Goal: Information Seeking & Learning: Compare options

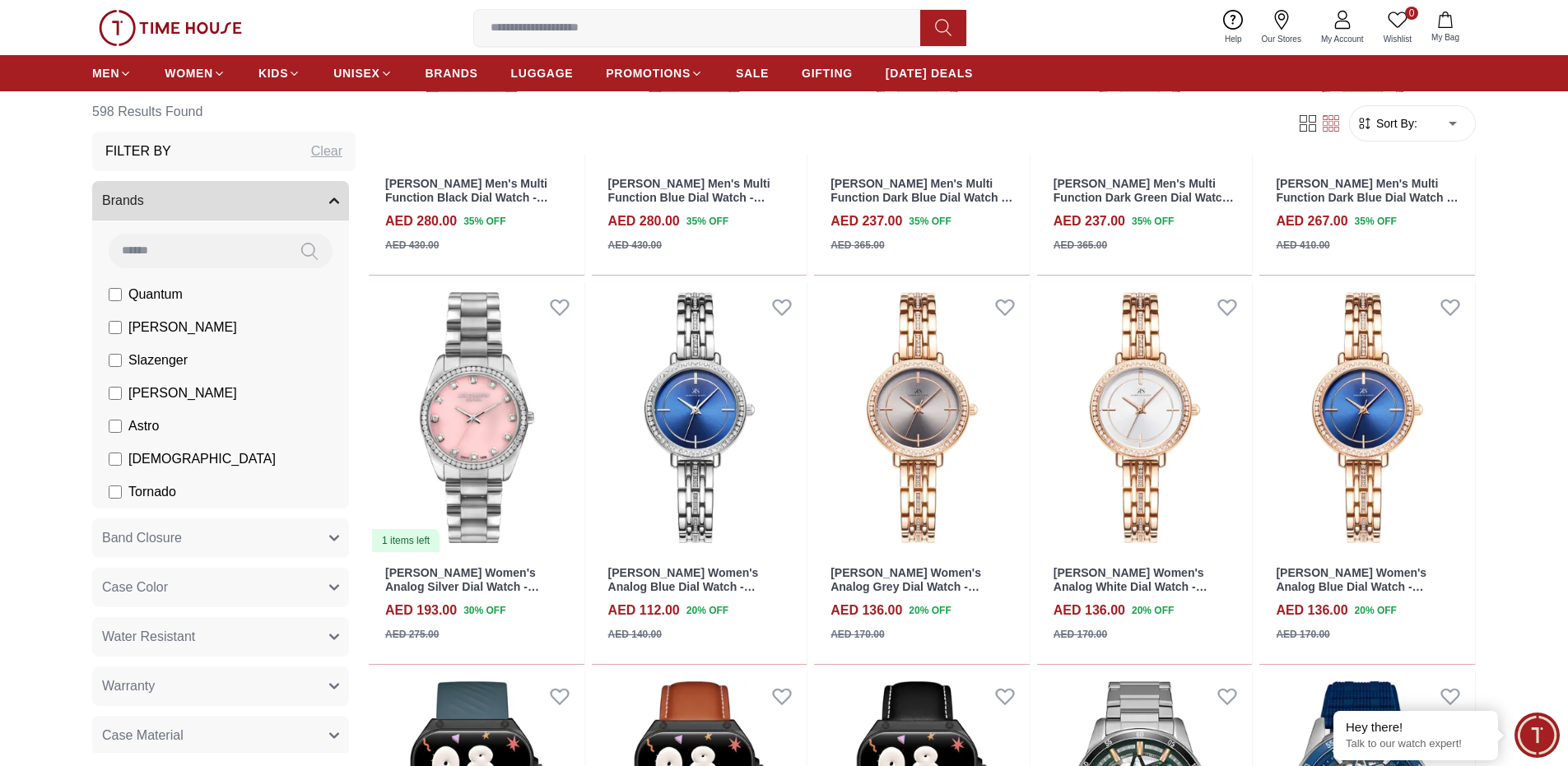
scroll to position [3205, 0]
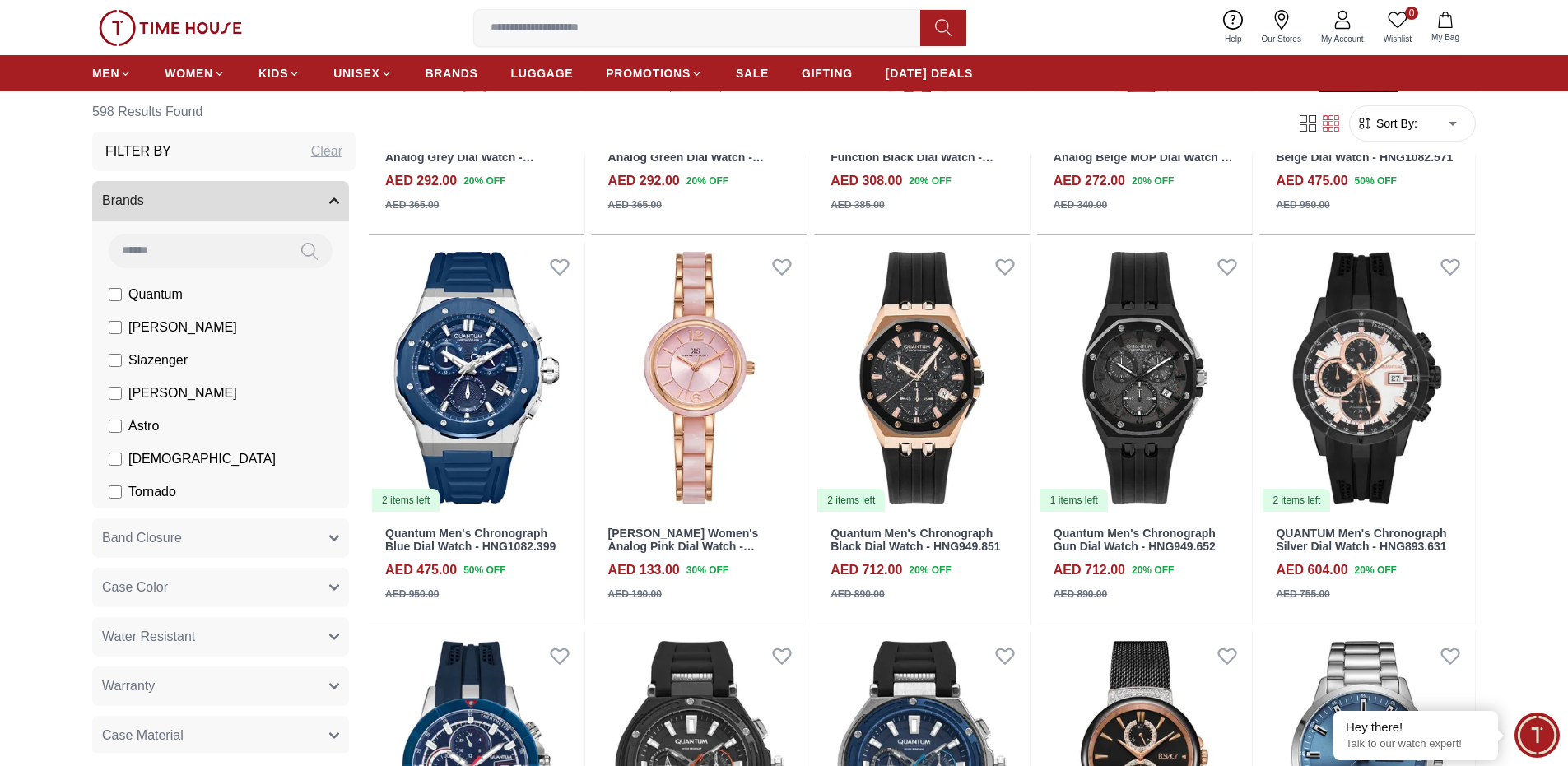
scroll to position [830, 0]
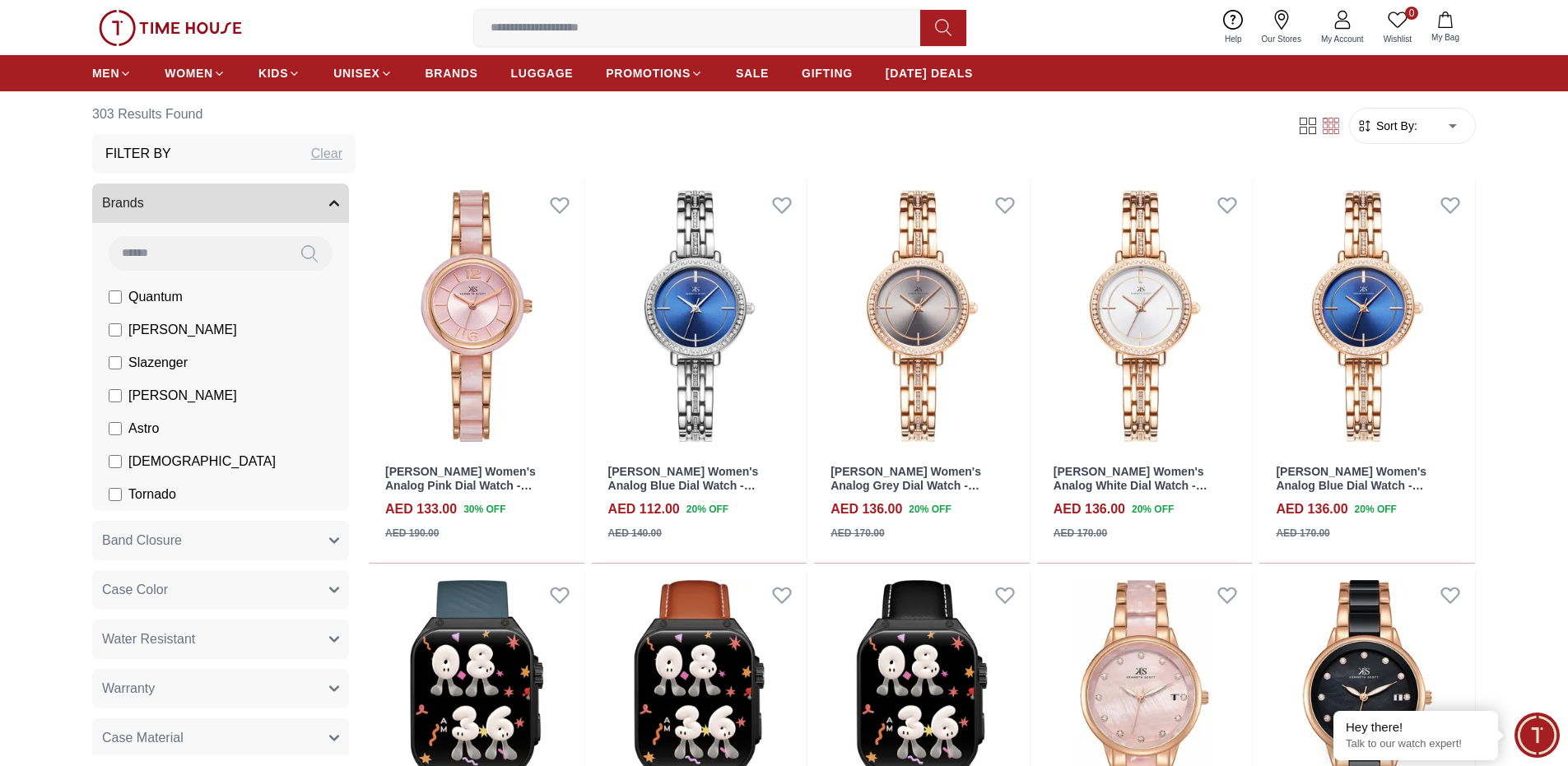
scroll to position [593, 0]
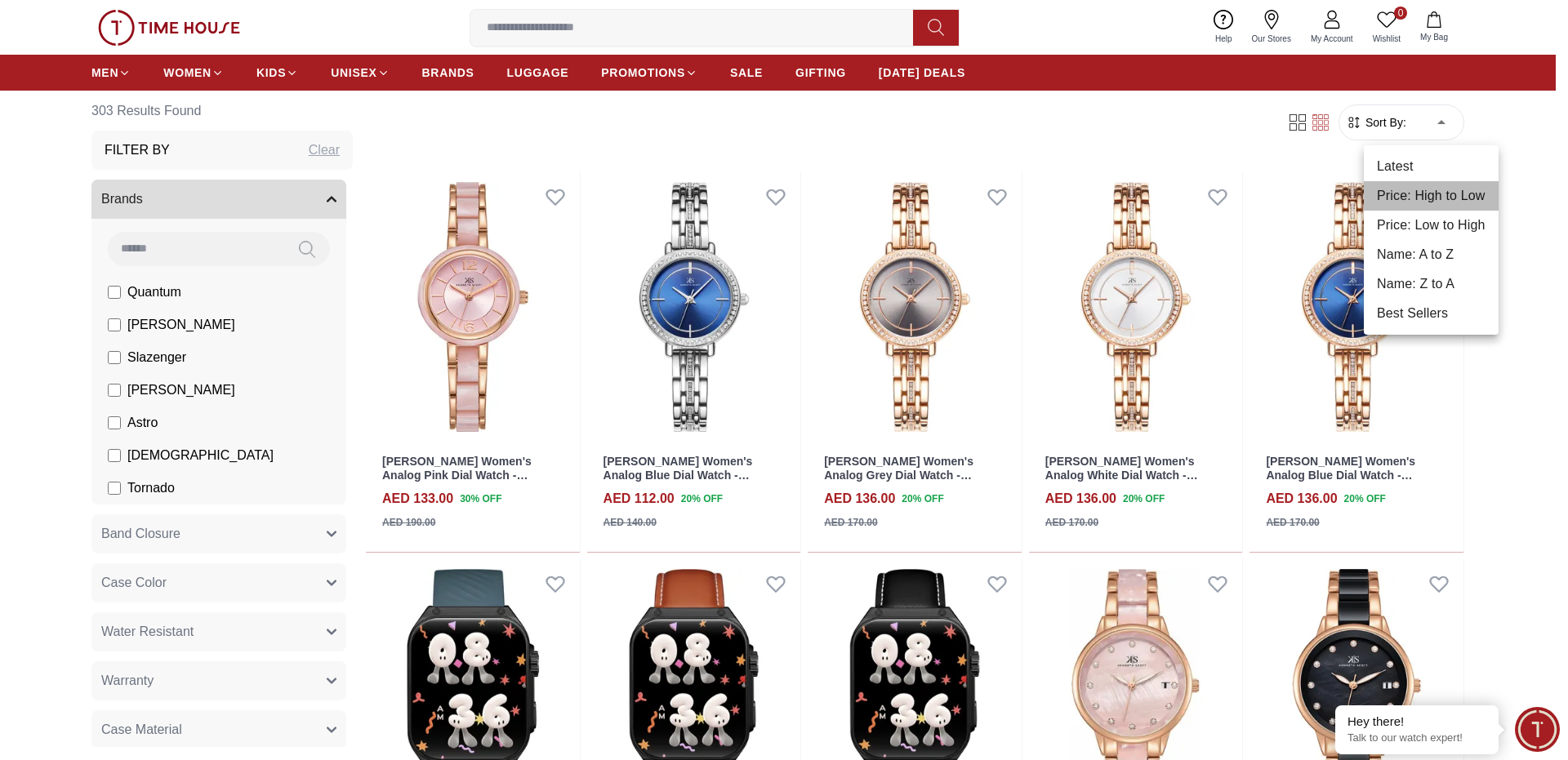
click at [1392, 194] on li "Price: High to Low" at bounding box center [1431, 195] width 134 height 29
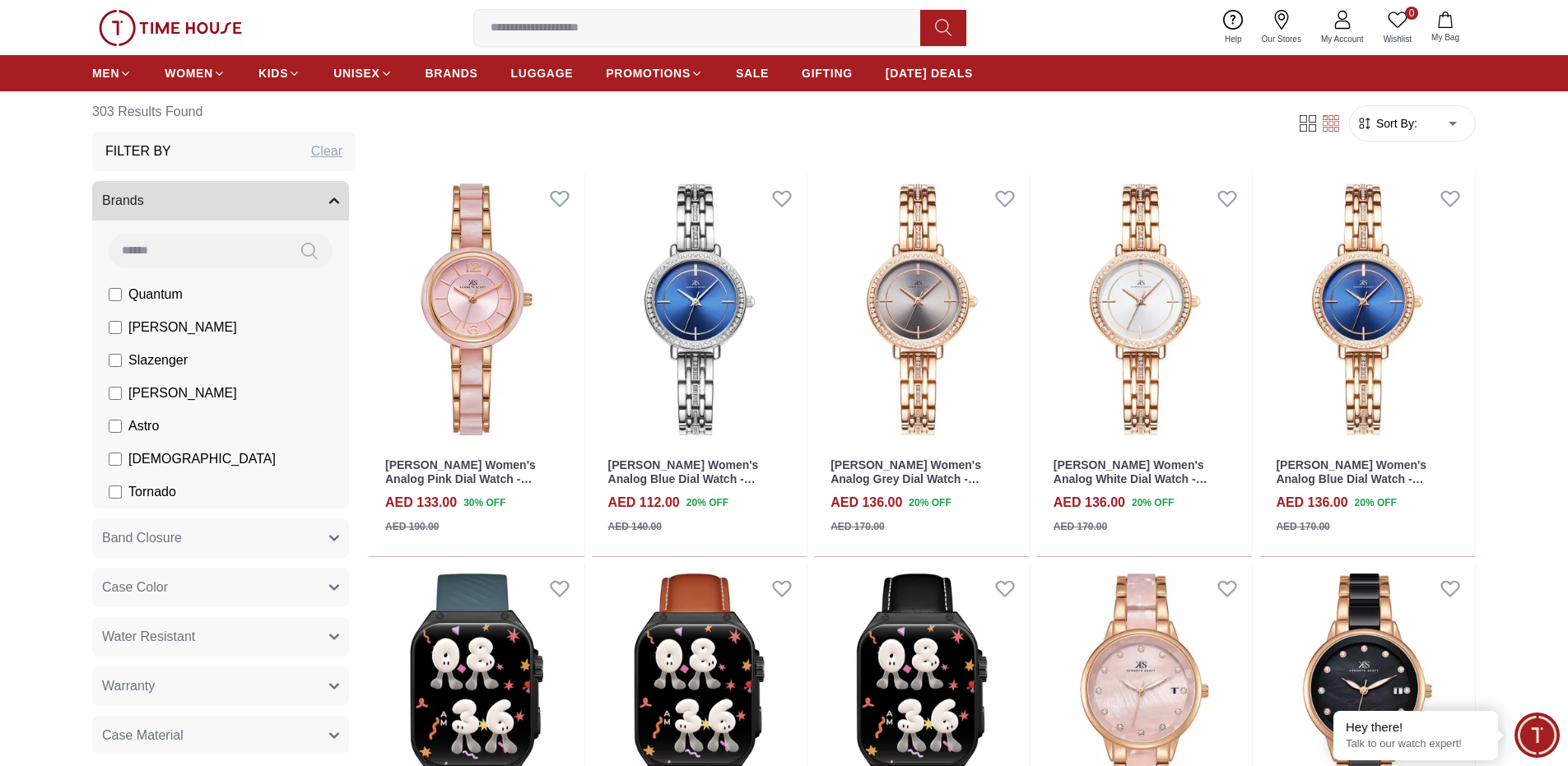
type input "*"
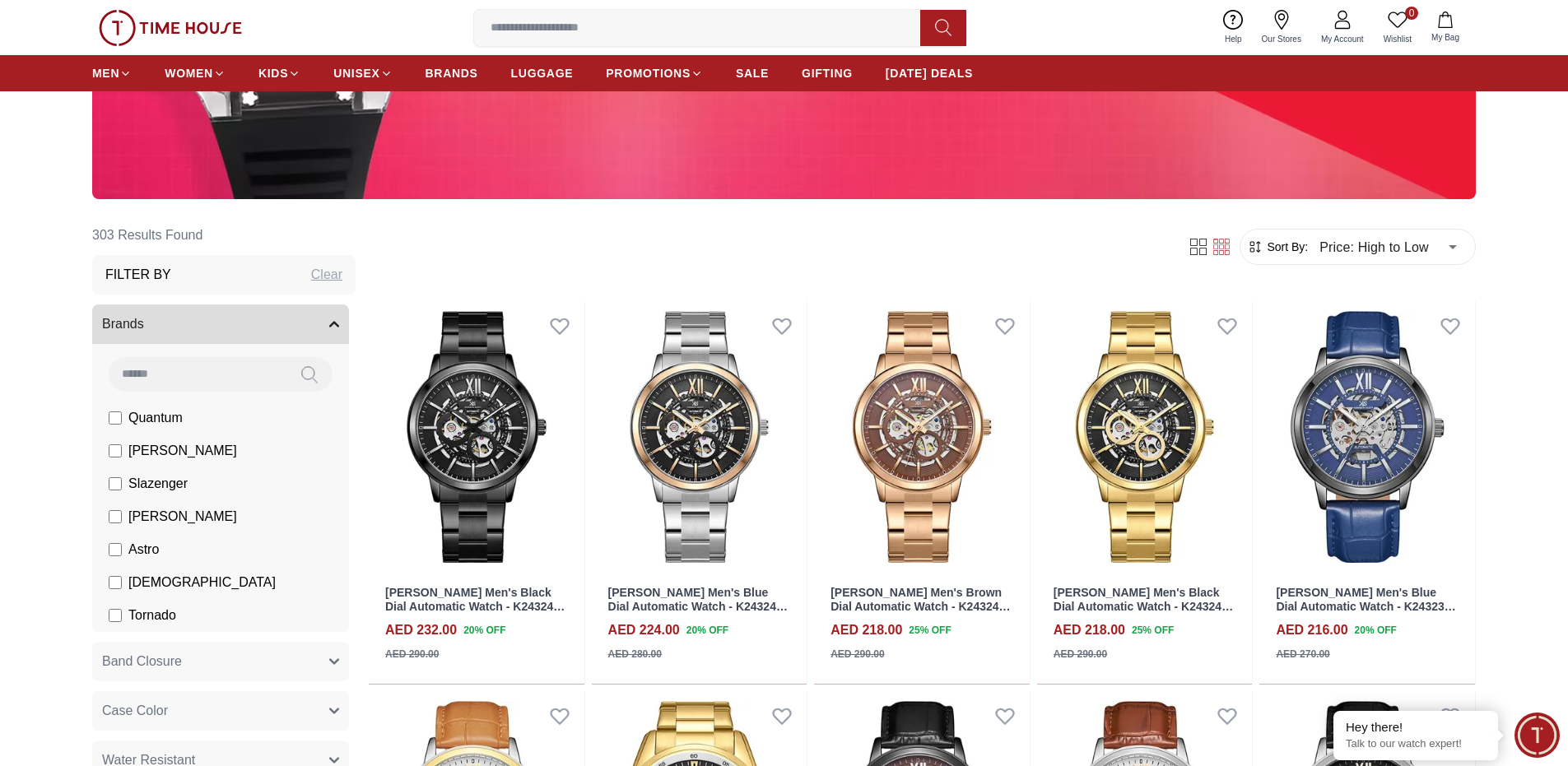
scroll to position [495, 0]
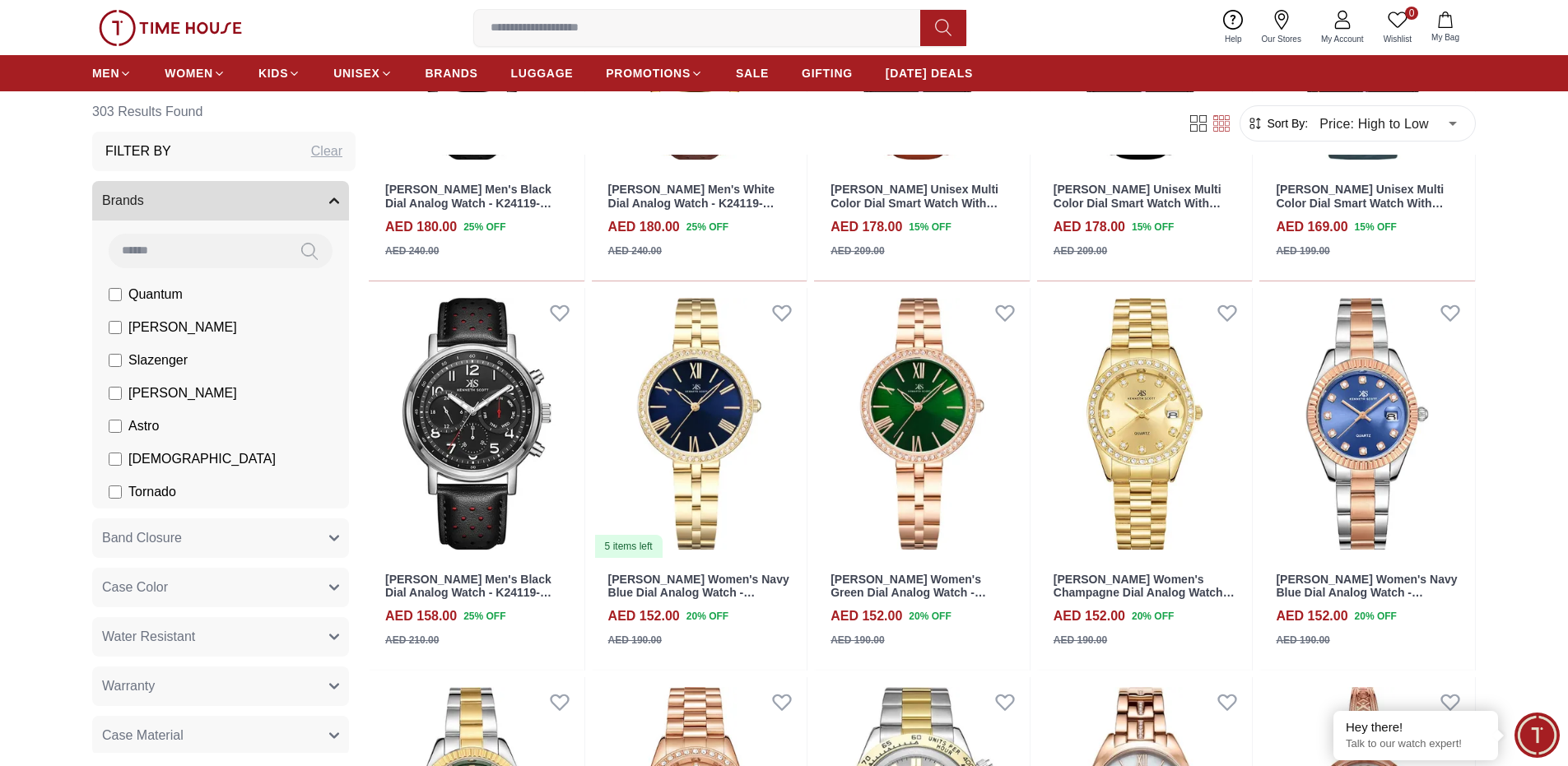
scroll to position [2432, 0]
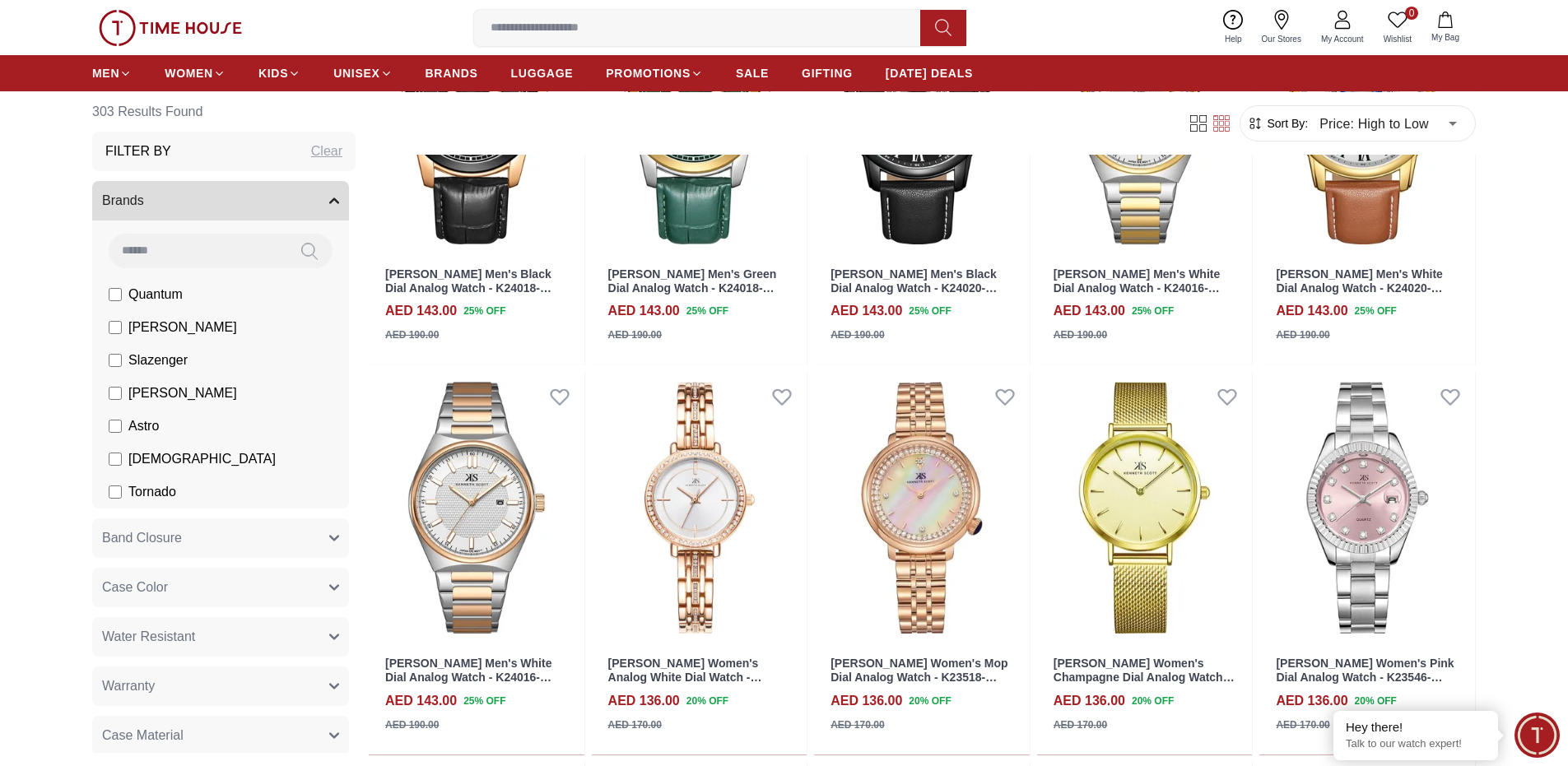
scroll to position [4298, 0]
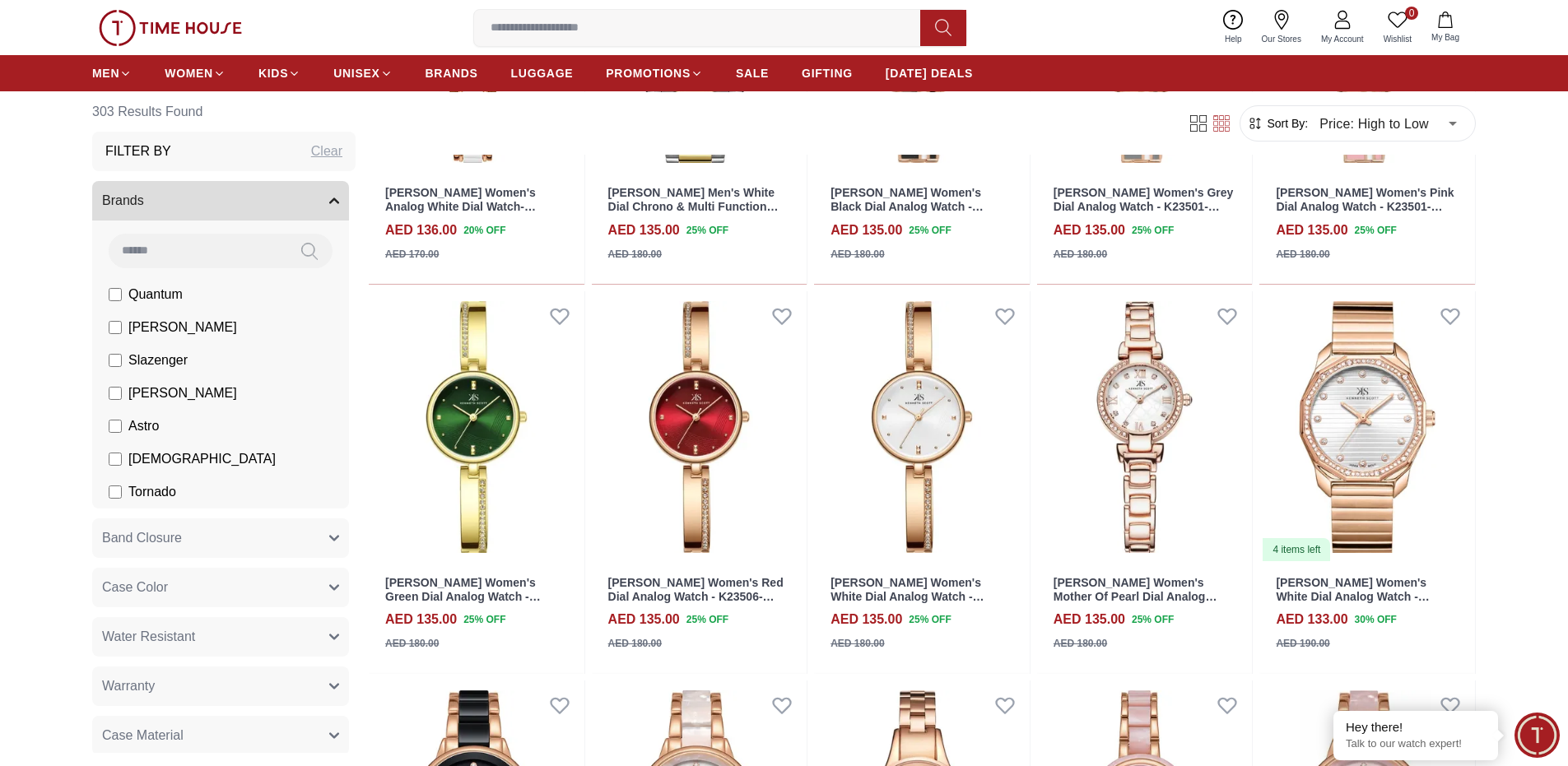
scroll to position [6395, 0]
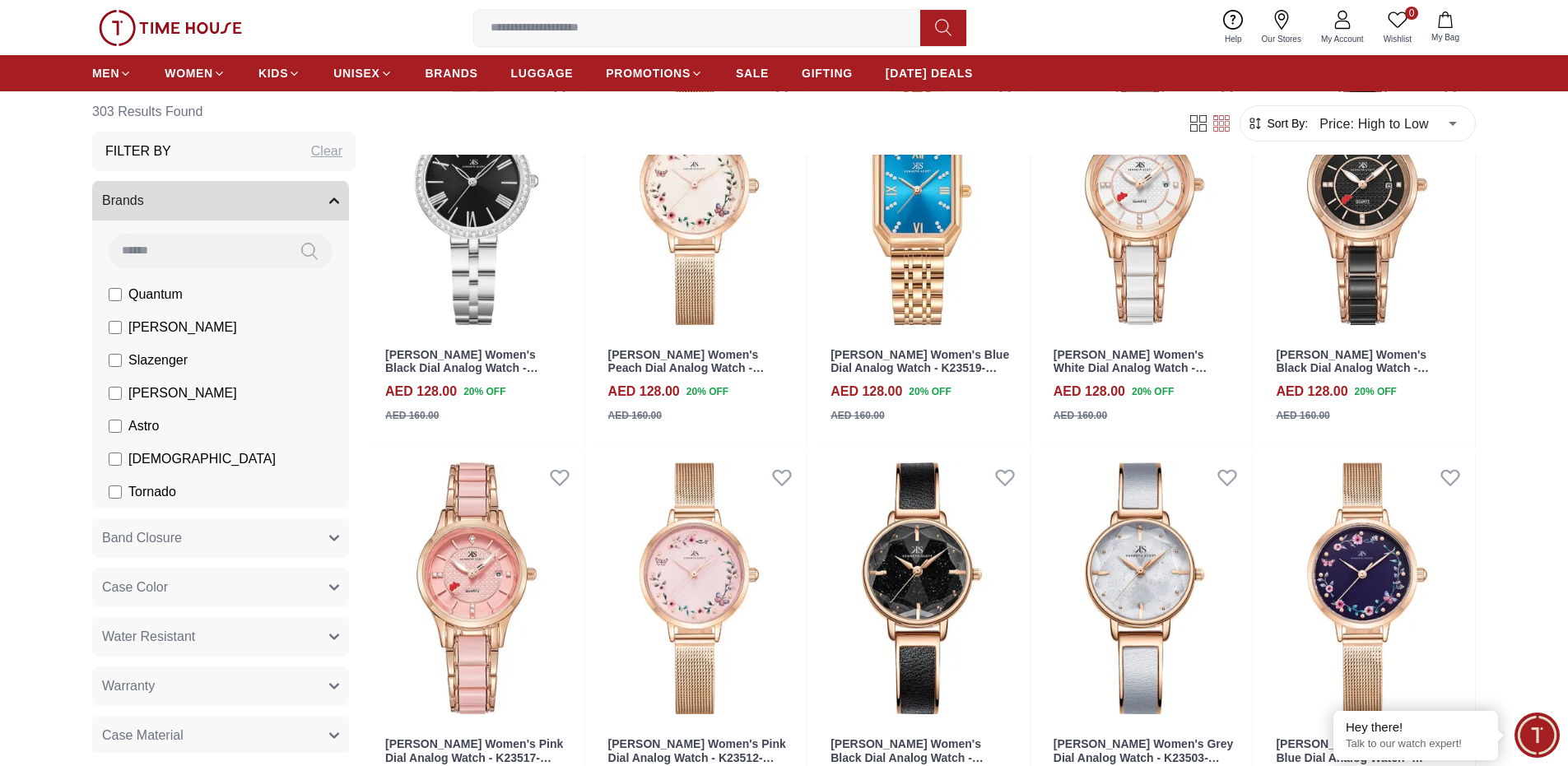
scroll to position [8895, 0]
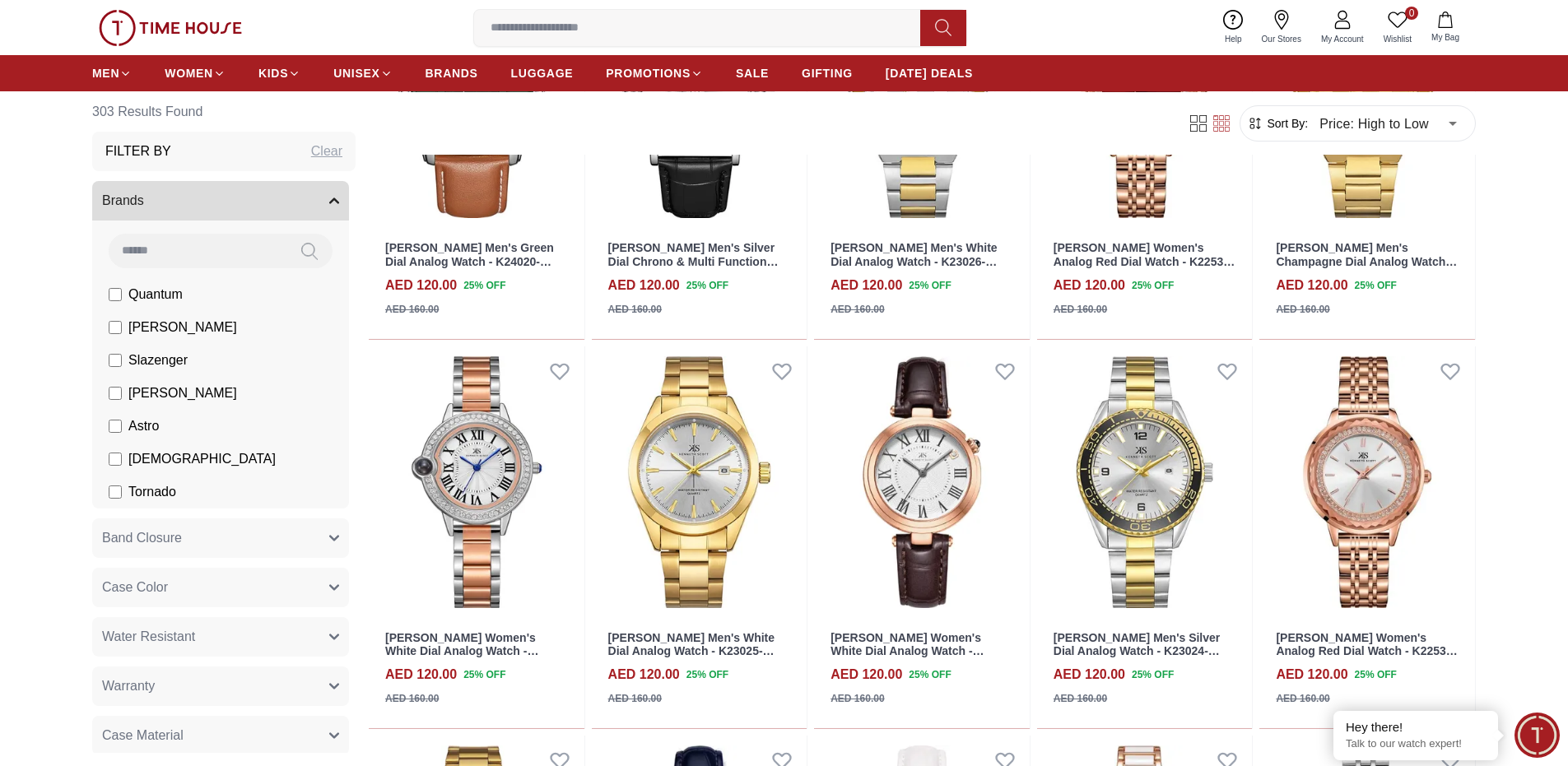
scroll to position [10742, 0]
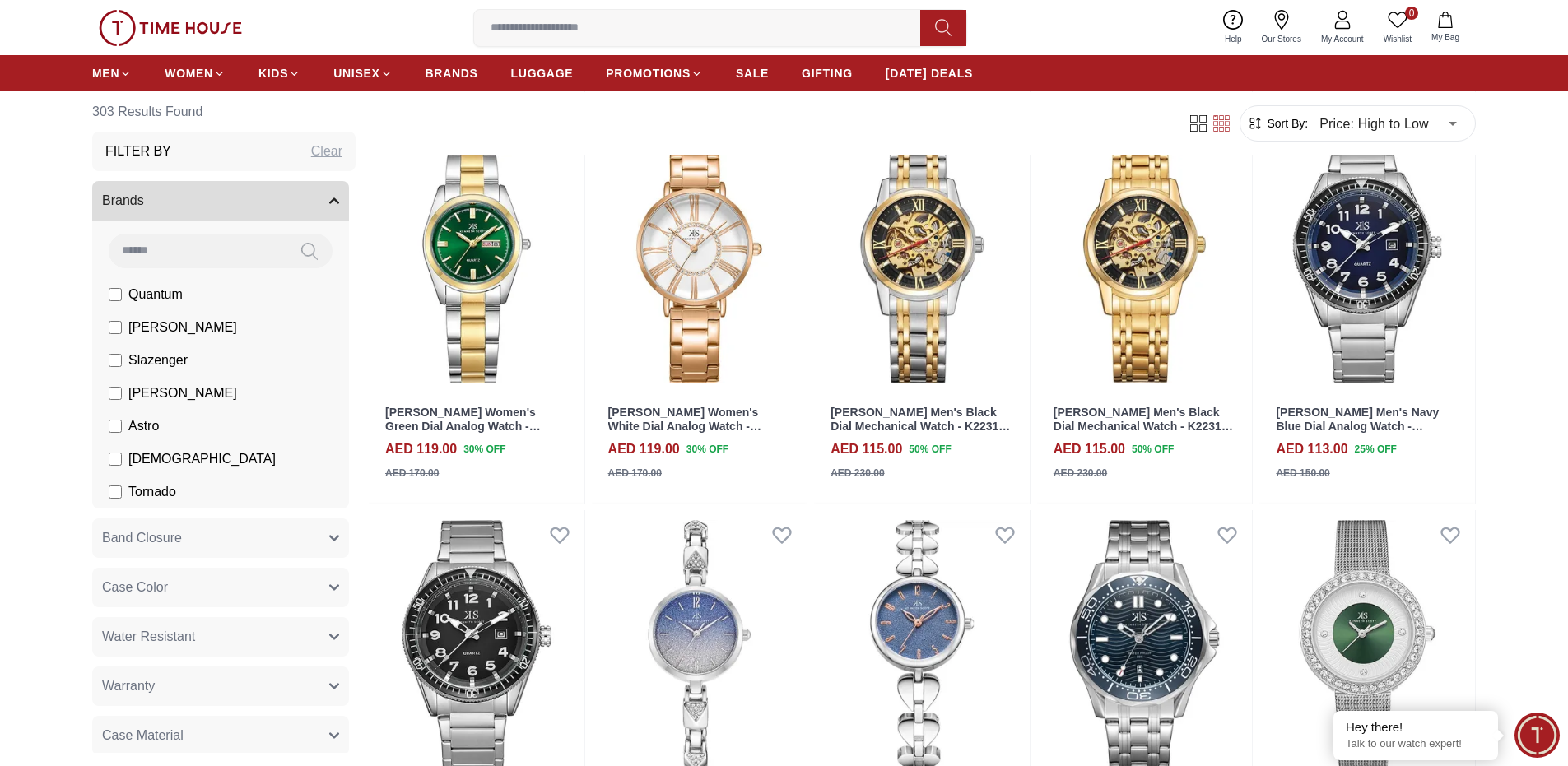
scroll to position [12362, 0]
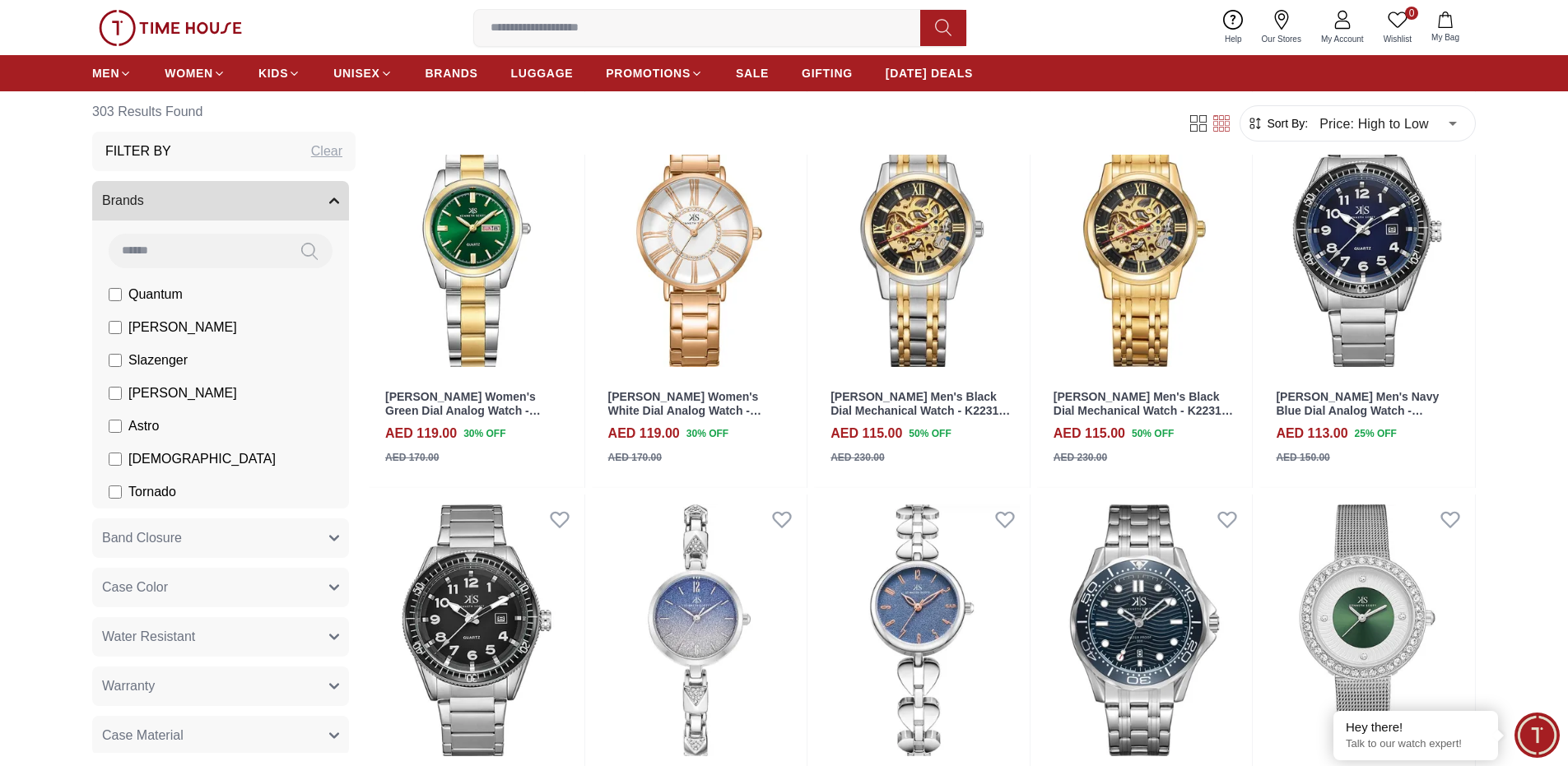
scroll to position [13148, 0]
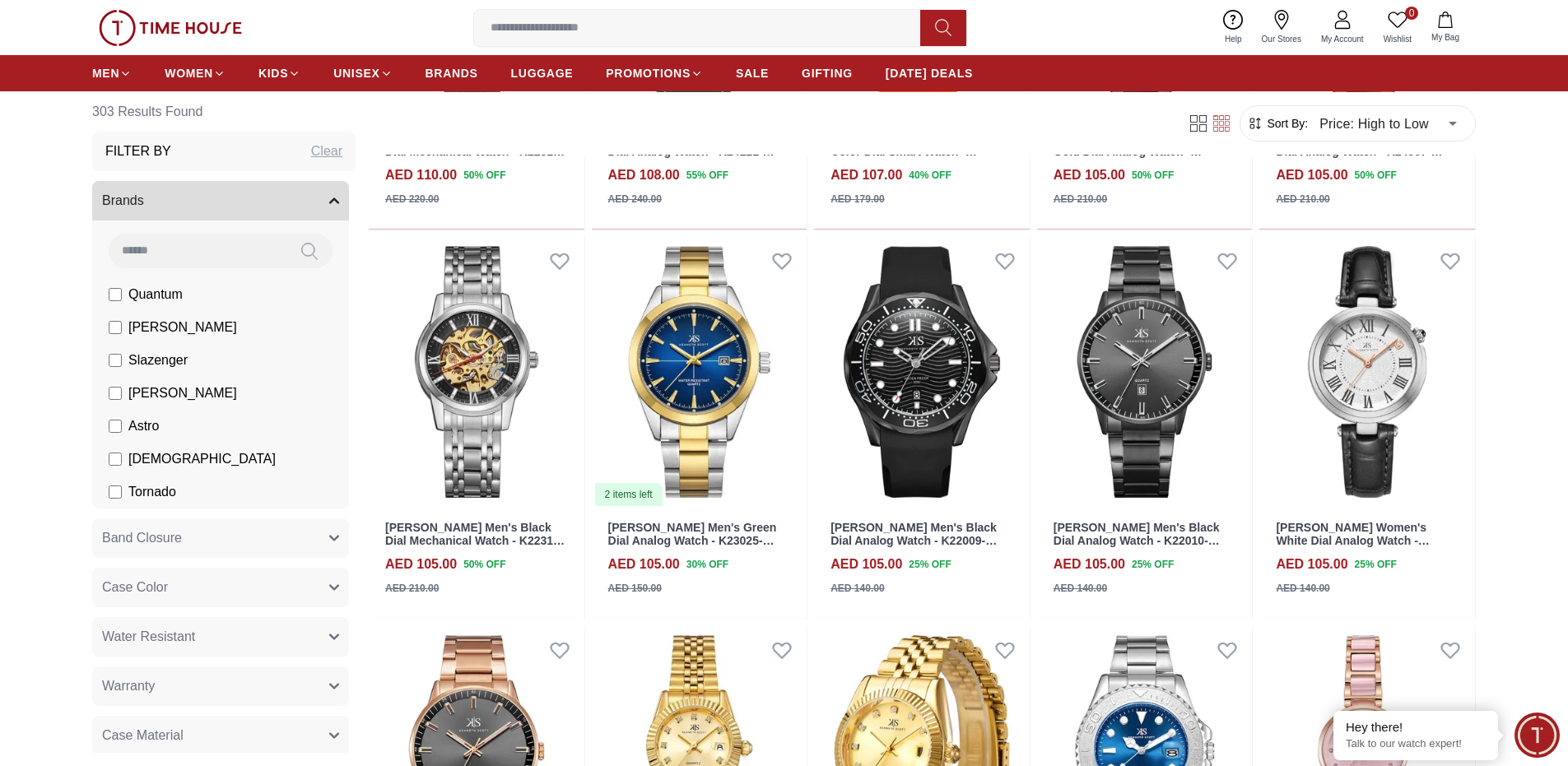
scroll to position [14587, 0]
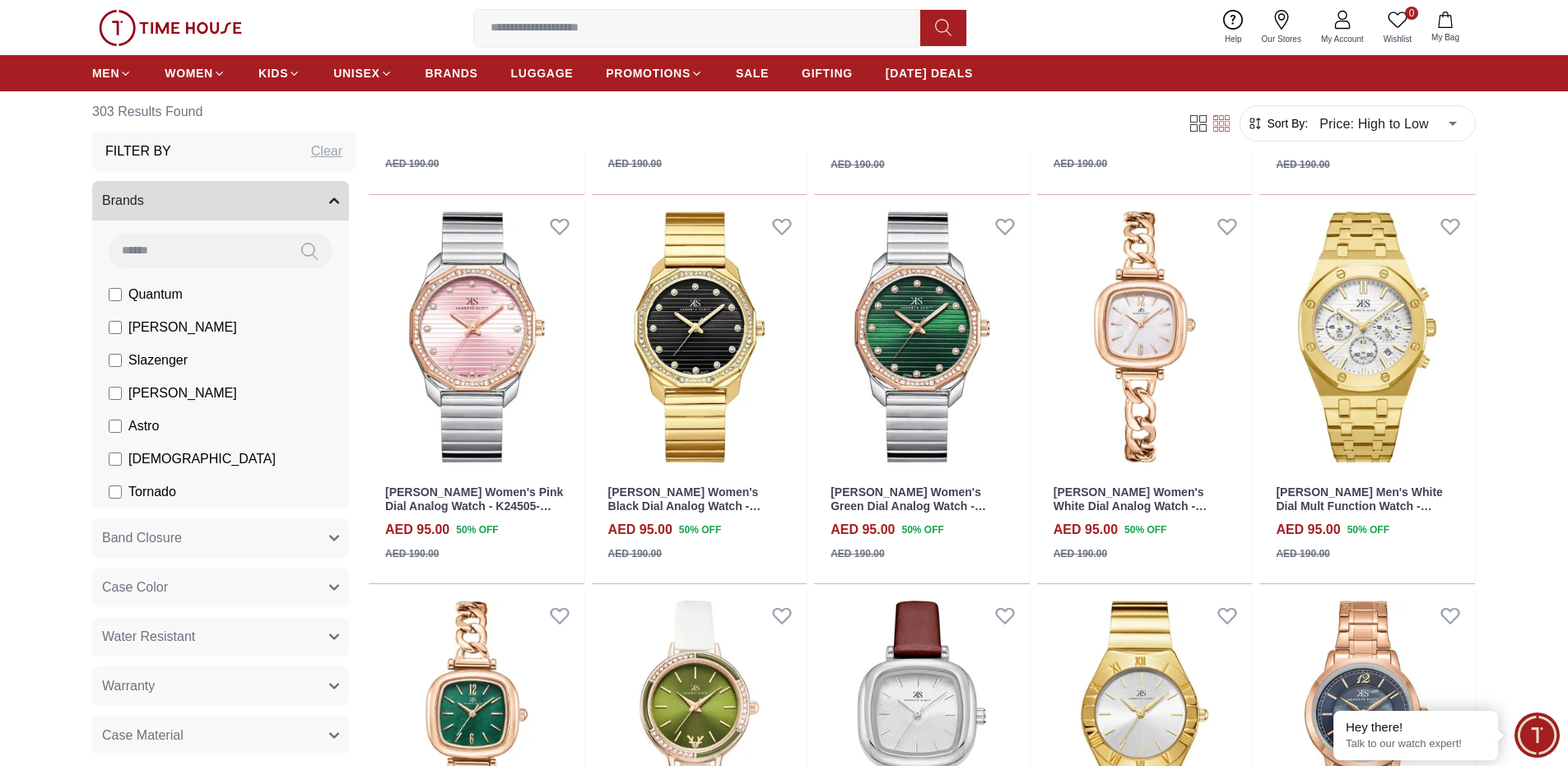
scroll to position [17132, 0]
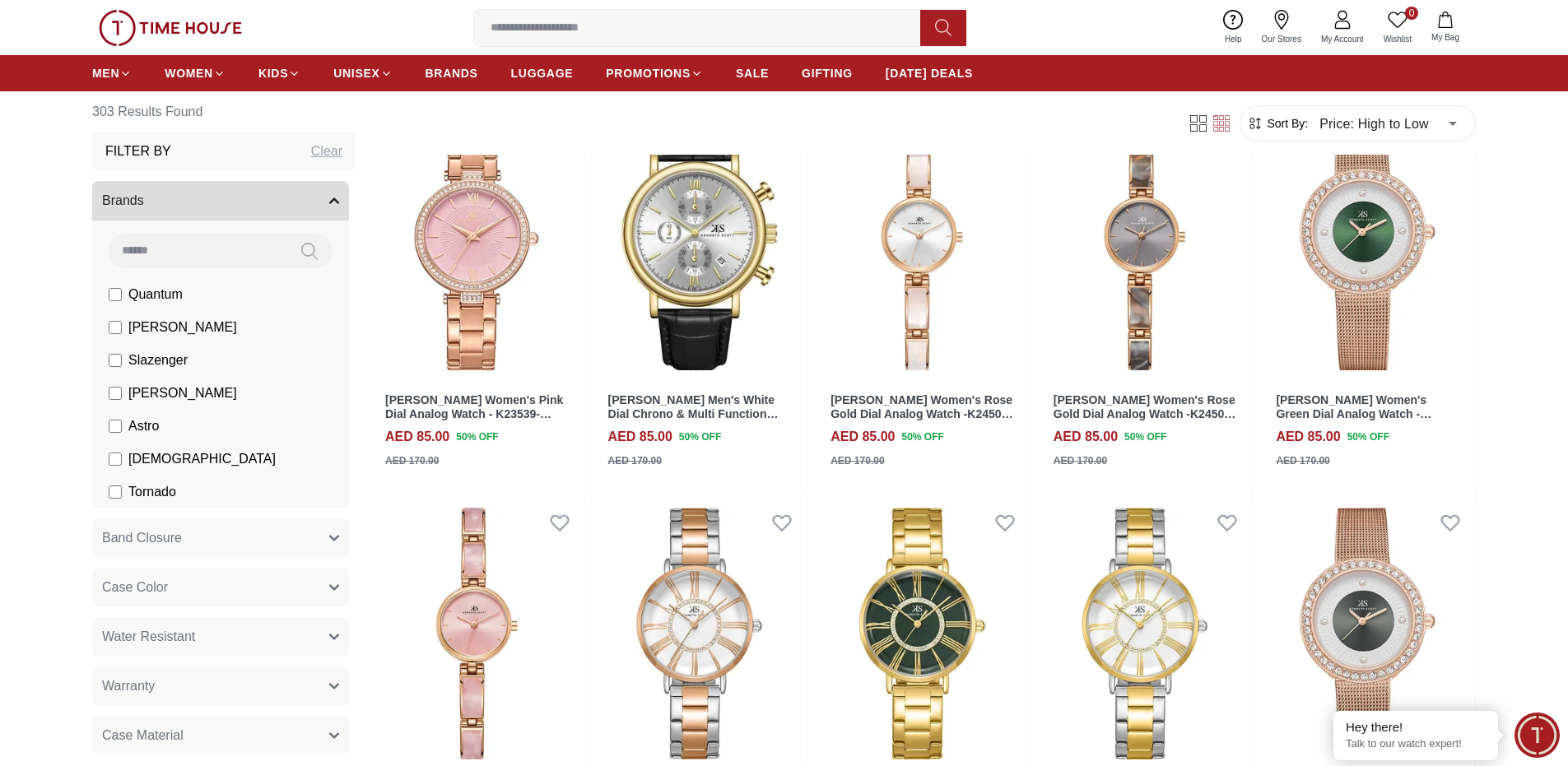
scroll to position [18725, 0]
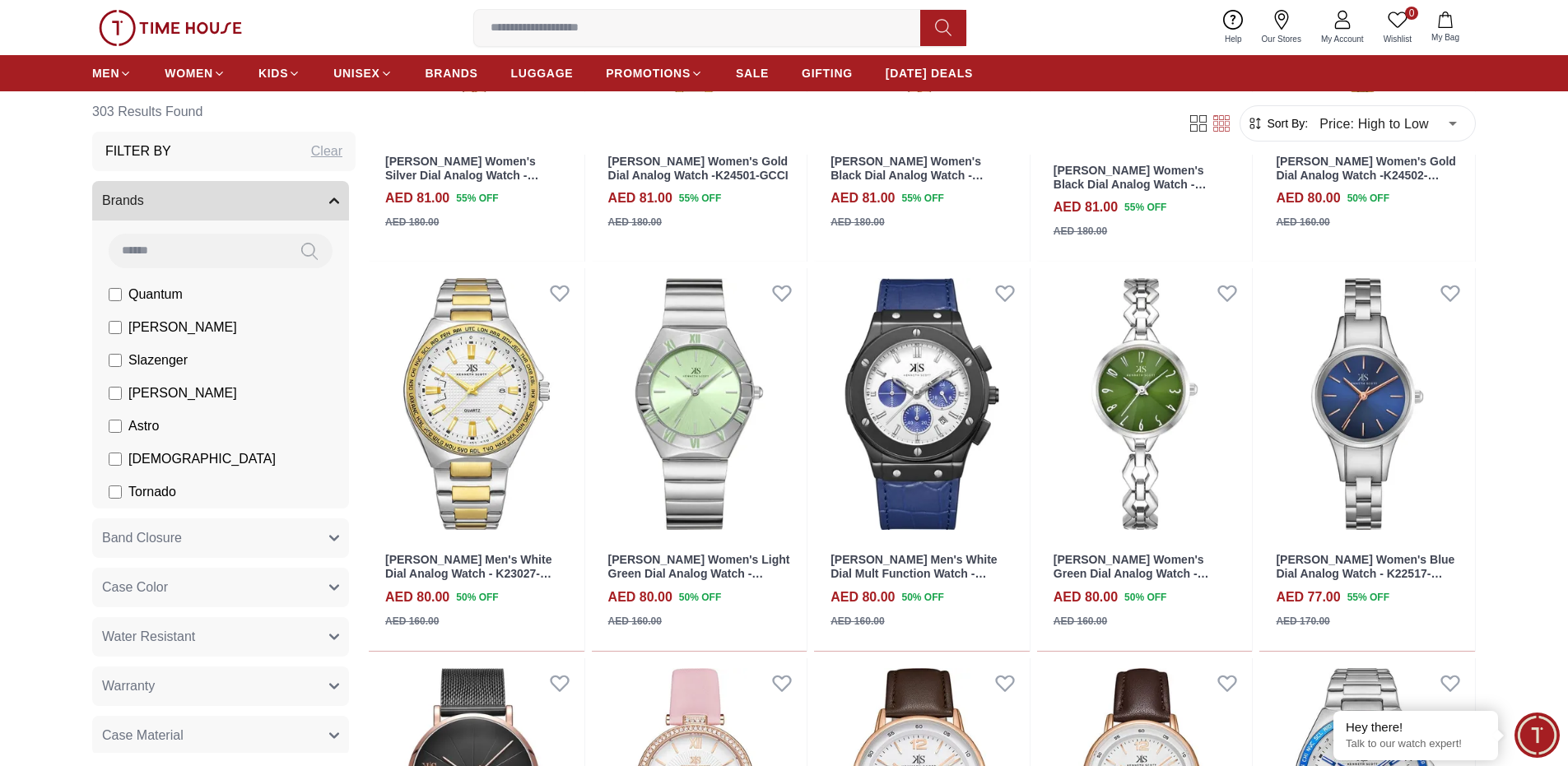
scroll to position [20409, 0]
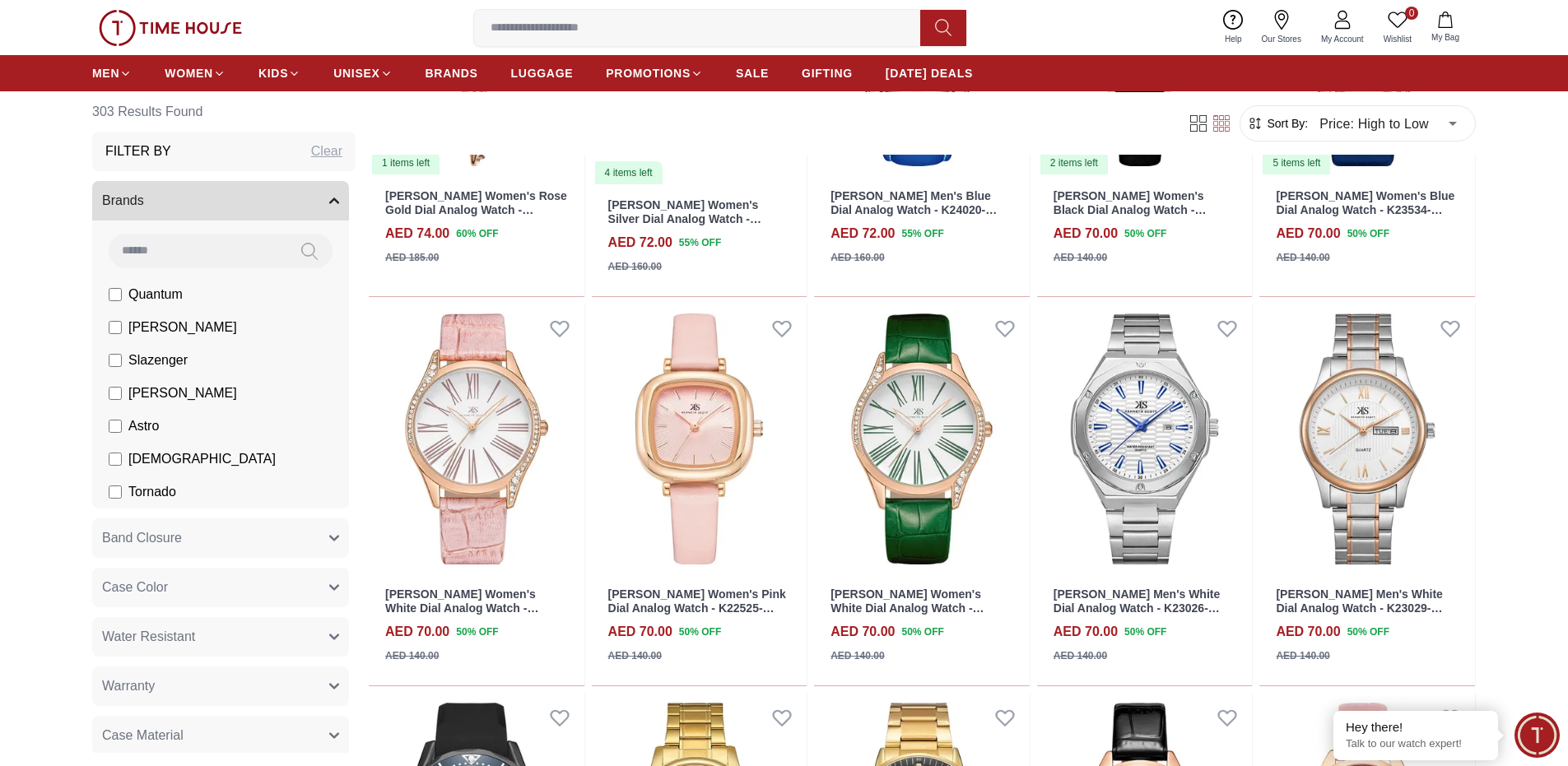
scroll to position [21842, 0]
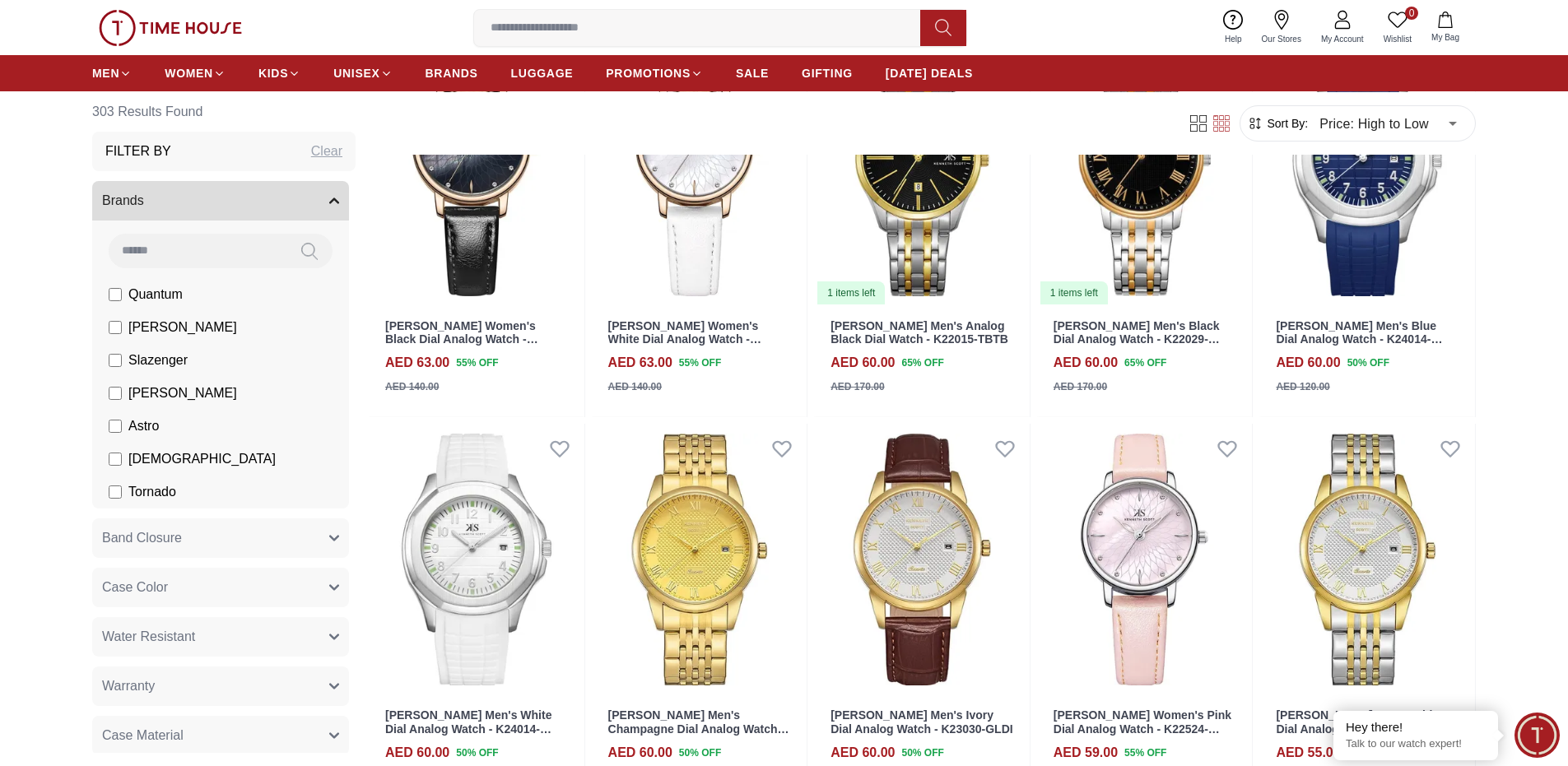
scroll to position [23384, 0]
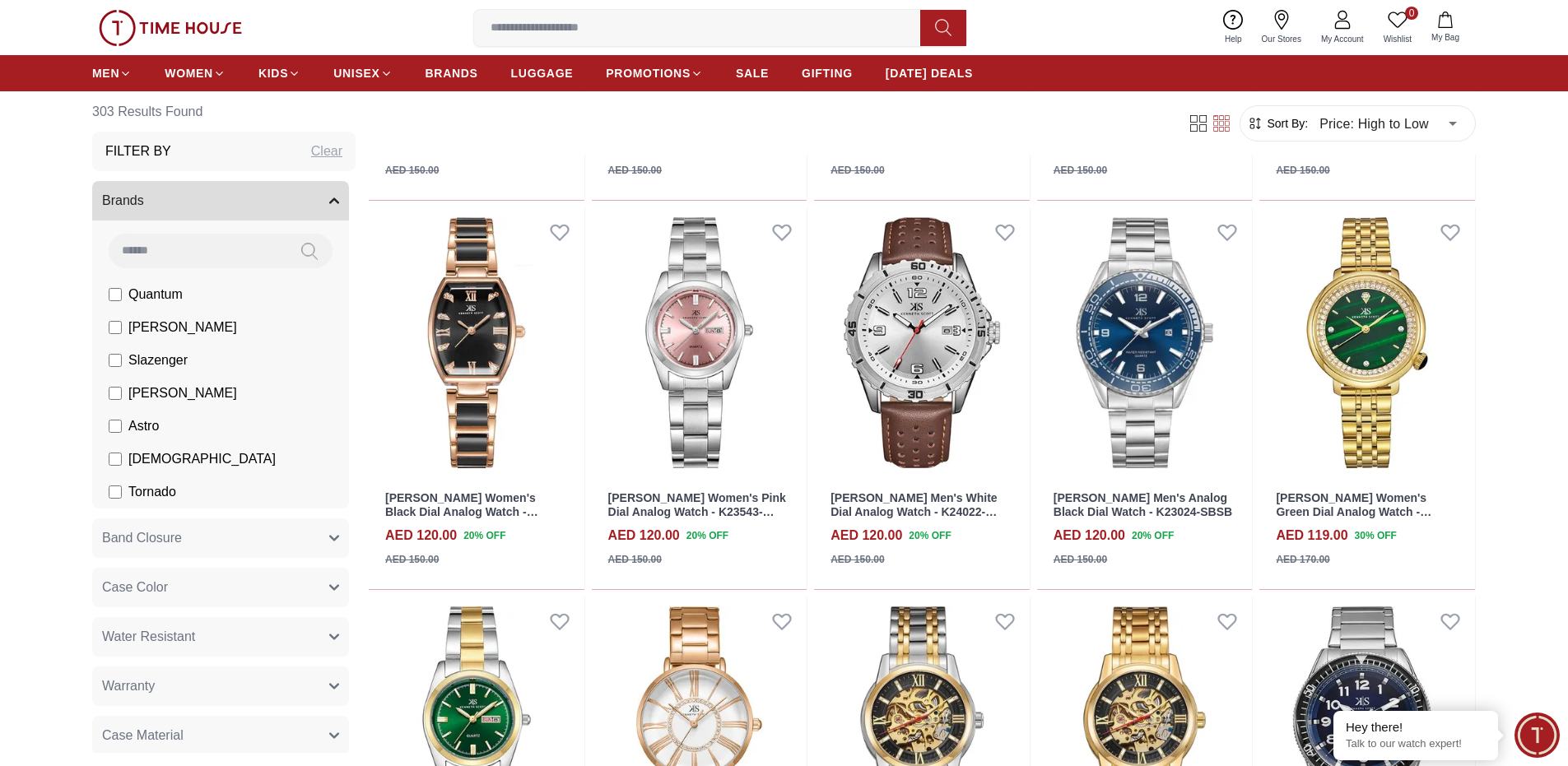
scroll to position [11730, 0]
